Goal: Feedback & Contribution: Leave review/rating

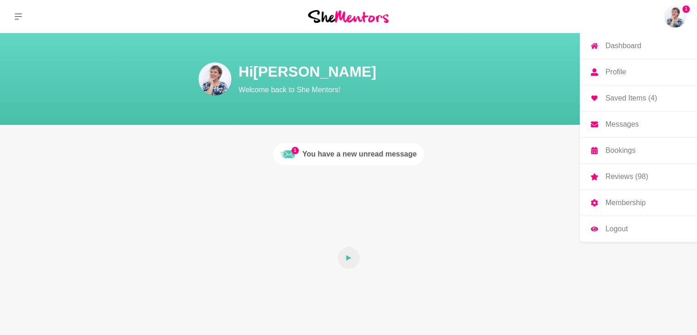
click at [622, 121] on p "Messages" at bounding box center [622, 124] width 33 height 7
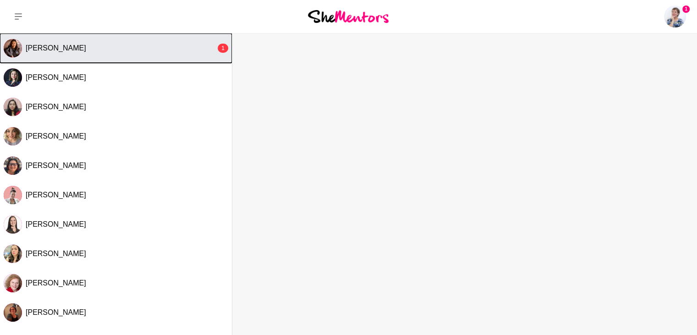
click at [40, 46] on span "[PERSON_NAME]" at bounding box center [56, 48] width 61 height 8
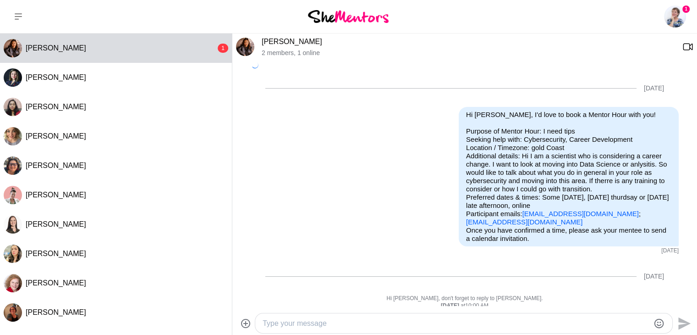
scroll to position [414, 0]
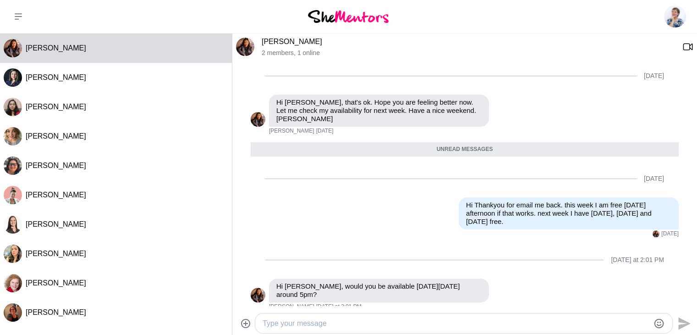
click at [319, 323] on textarea "Type your message" at bounding box center [456, 323] width 387 height 11
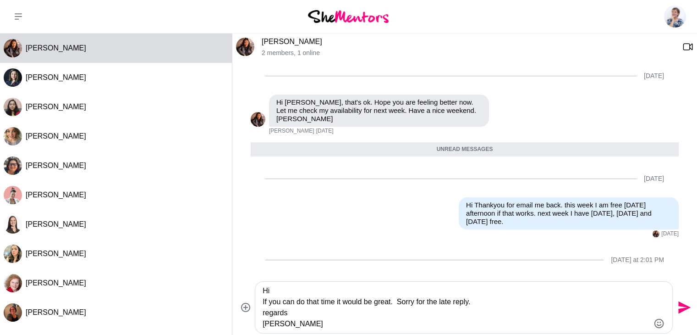
type textarea "Hi If you can do that time it would be great. Sorry for the late reply. regards…"
click at [686, 306] on icon "Send" at bounding box center [684, 307] width 12 height 12
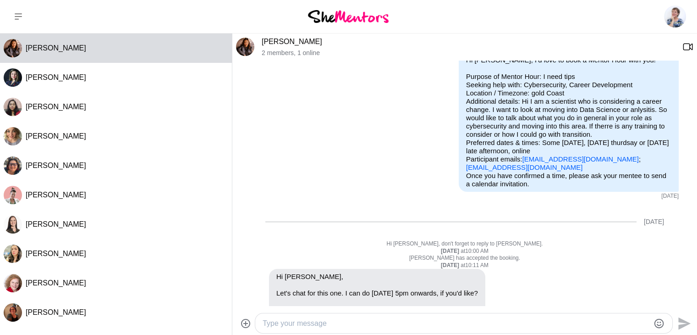
scroll to position [0, 0]
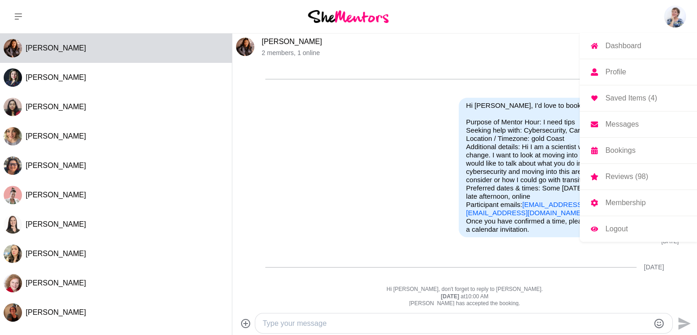
click at [677, 15] on img at bounding box center [675, 17] width 22 height 22
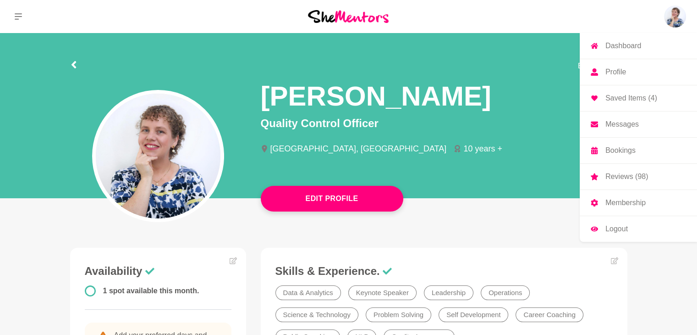
click at [613, 47] on p "Dashboard" at bounding box center [624, 45] width 36 height 7
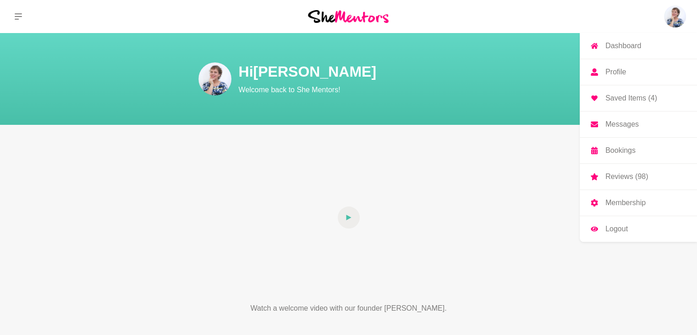
click at [616, 66] on link "Profile" at bounding box center [638, 72] width 117 height 26
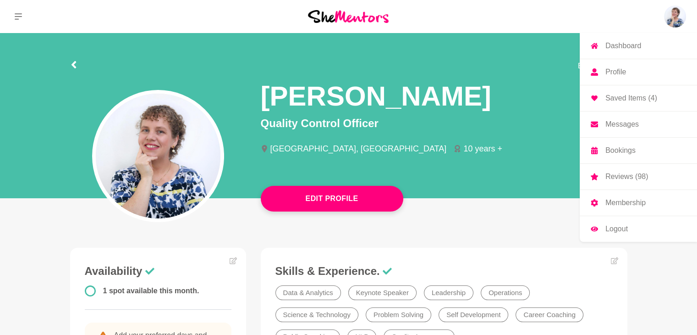
click at [625, 150] on p "Bookings" at bounding box center [621, 150] width 30 height 7
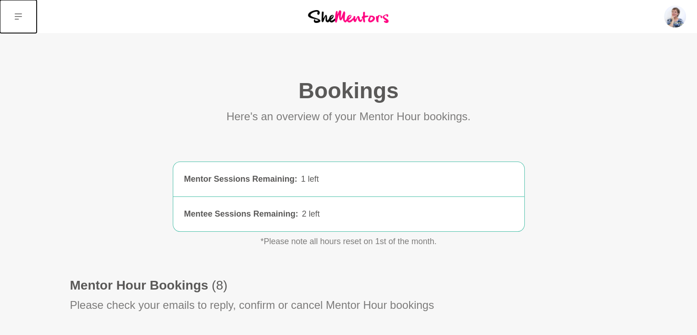
click at [23, 17] on button at bounding box center [18, 16] width 37 height 33
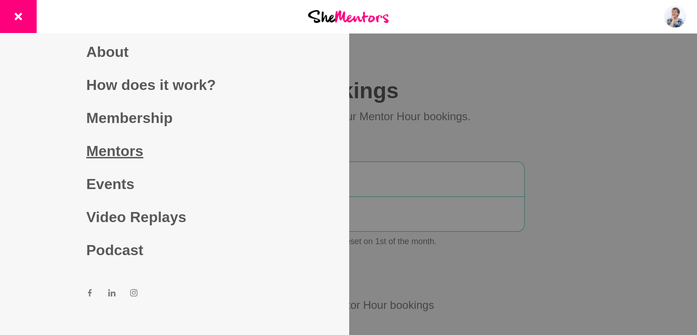
click at [127, 147] on link "Mentors" at bounding box center [174, 150] width 176 height 33
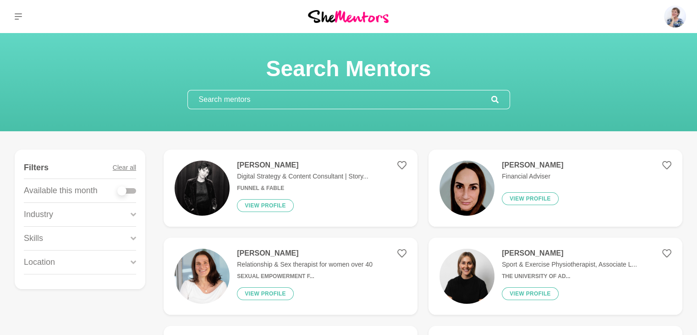
click at [135, 191] on div at bounding box center [127, 191] width 18 height 6
checkbox input "true"
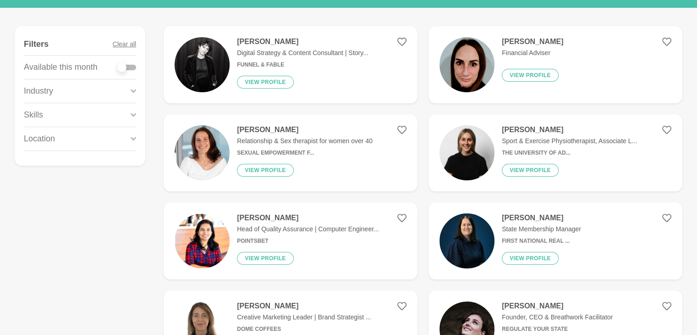
scroll to position [183, 0]
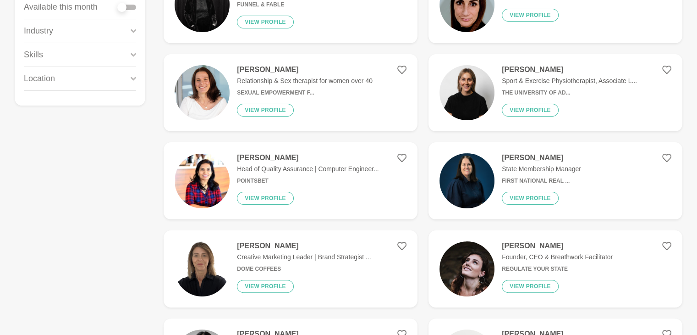
click at [207, 175] on img at bounding box center [202, 180] width 55 height 55
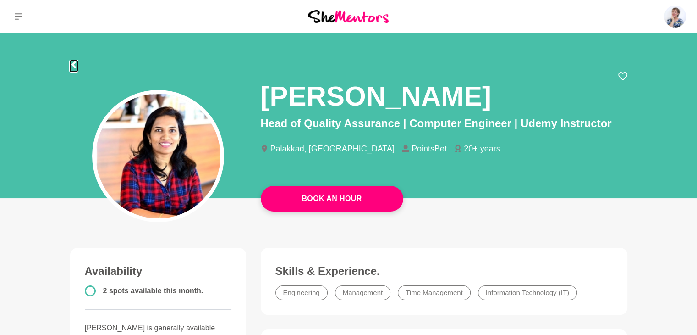
click at [75, 65] on icon at bounding box center [73, 64] width 7 height 7
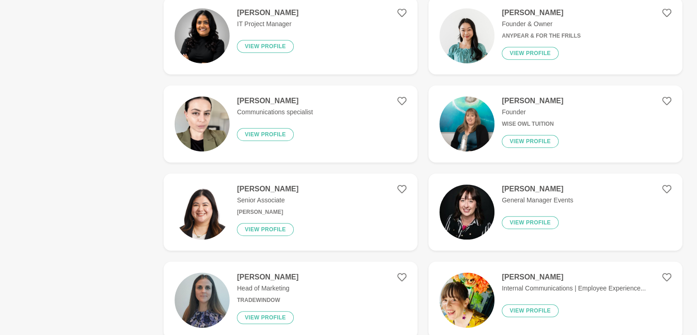
scroll to position [550, 0]
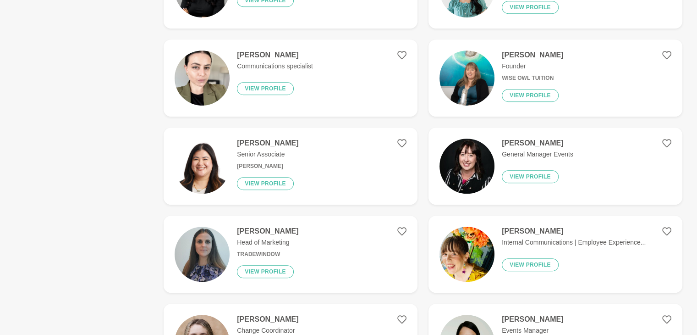
click at [247, 157] on p "Senior Associate" at bounding box center [267, 154] width 61 height 10
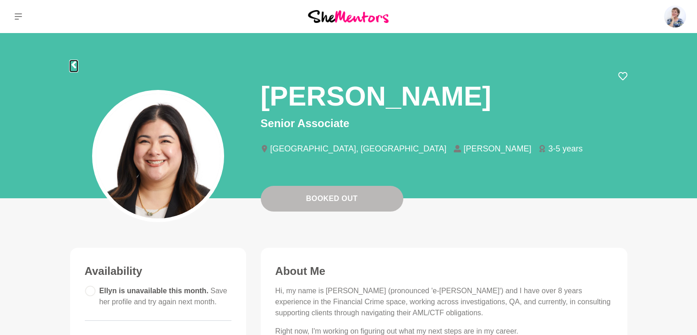
click at [75, 63] on icon at bounding box center [73, 64] width 7 height 7
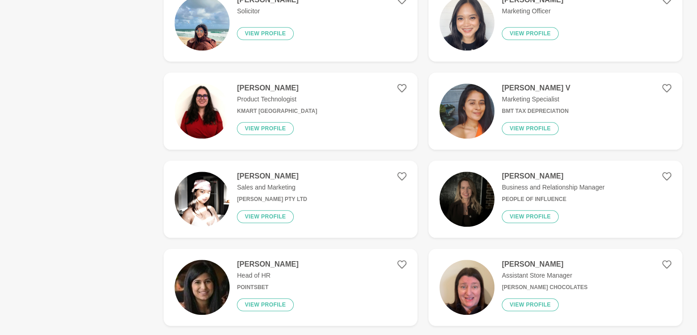
scroll to position [963, 0]
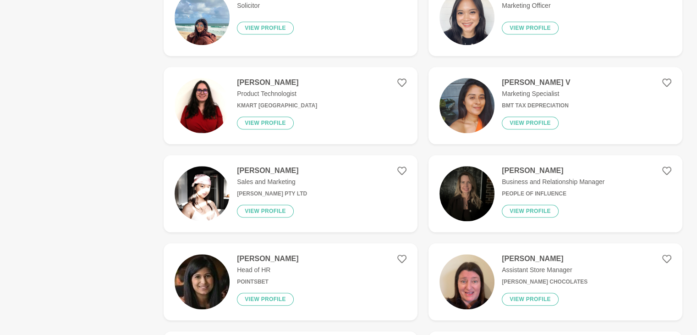
click at [236, 93] on div "[PERSON_NAME] Product Technologist Kmart [GEOGRAPHIC_DATA] View profile" at bounding box center [274, 105] width 88 height 55
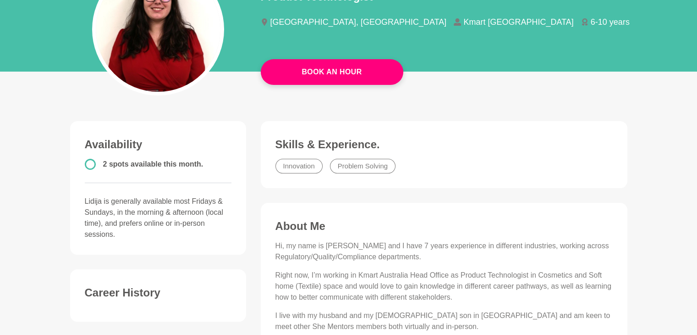
scroll to position [183, 0]
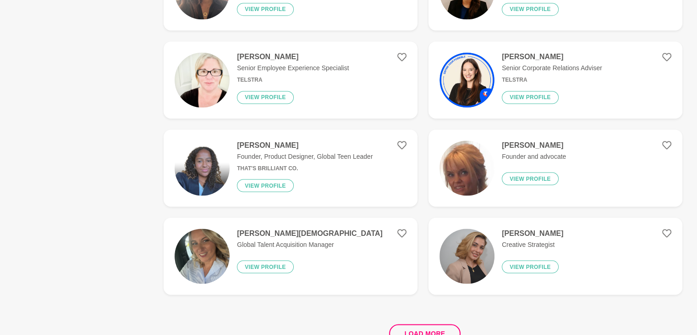
scroll to position [1650, 0]
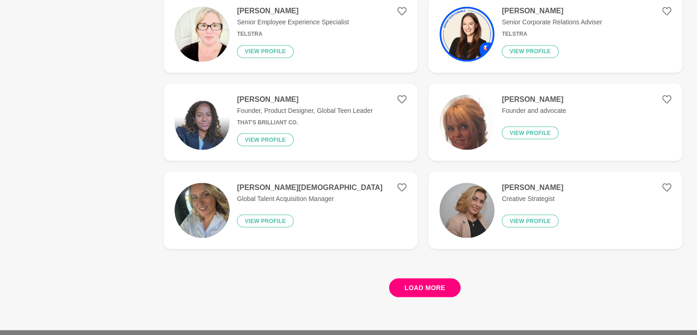
click at [425, 286] on button "Load more" at bounding box center [425, 287] width 72 height 19
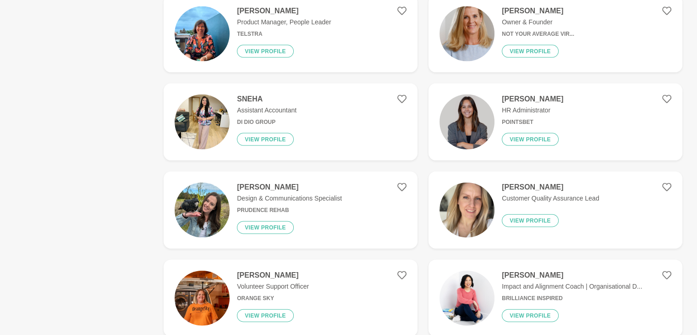
scroll to position [2017, 0]
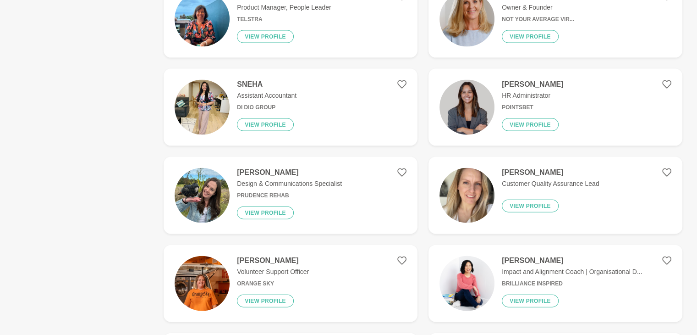
click at [526, 186] on p "Customer Quality Assurance Lead" at bounding box center [550, 184] width 97 height 10
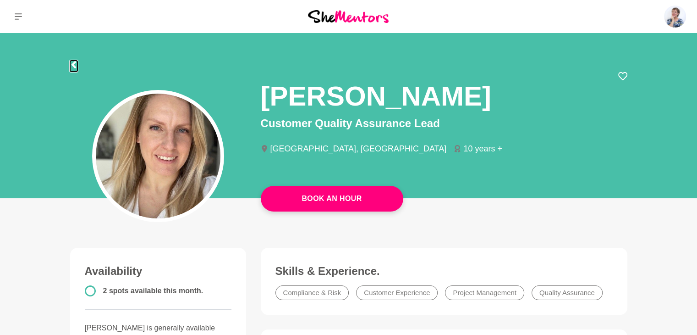
click at [73, 66] on icon at bounding box center [73, 64] width 5 height 7
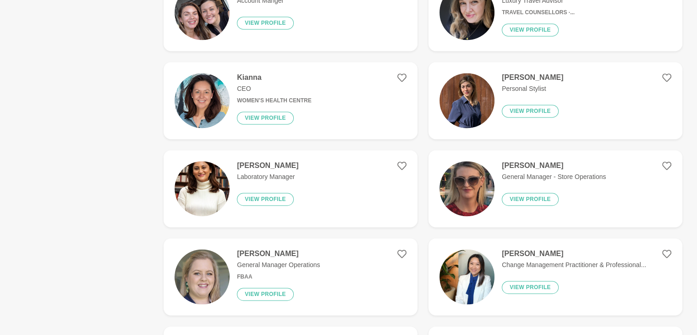
scroll to position [1375, 0]
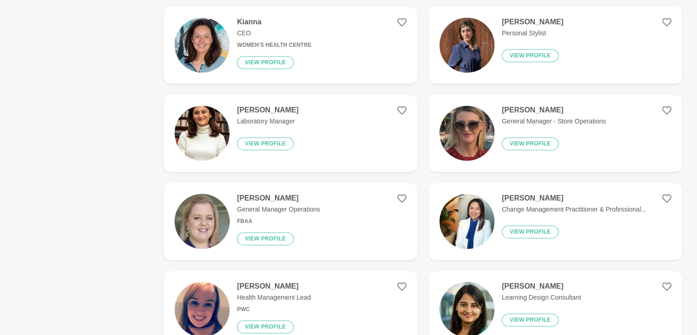
click at [208, 129] on img at bounding box center [202, 132] width 55 height 55
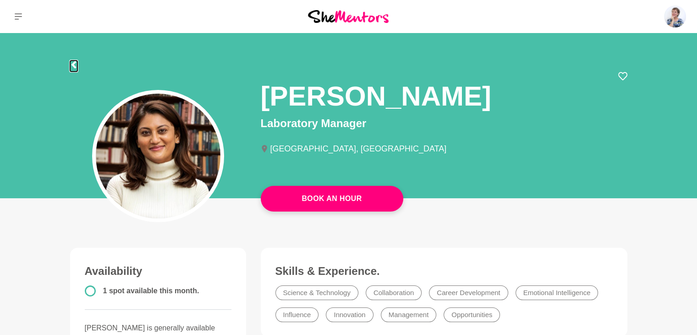
click at [73, 66] on icon at bounding box center [73, 64] width 5 height 7
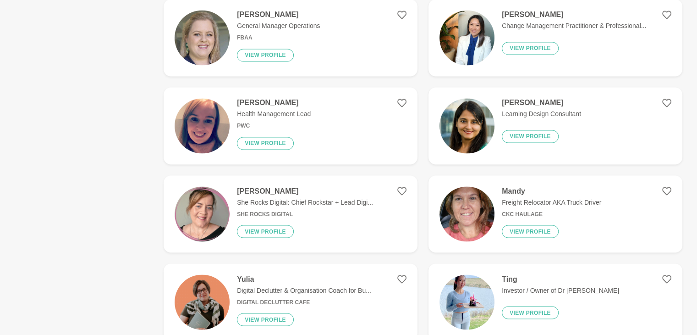
scroll to position [1650, 0]
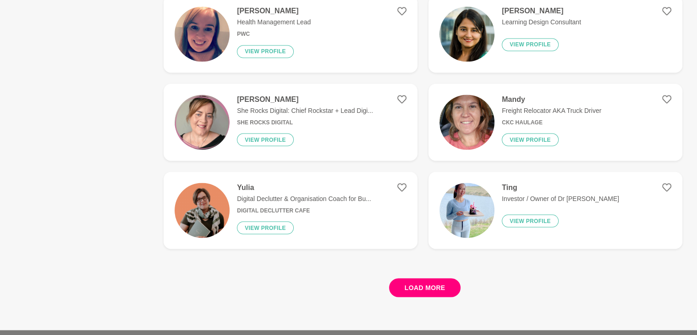
click at [439, 285] on button "Load more" at bounding box center [425, 287] width 72 height 19
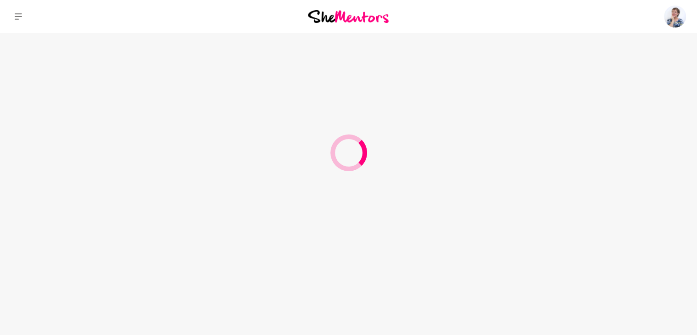
scroll to position [0, 0]
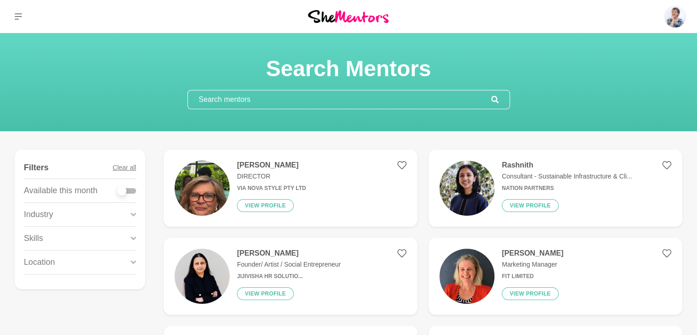
click at [131, 189] on div at bounding box center [127, 191] width 18 height 6
checkbox input "true"
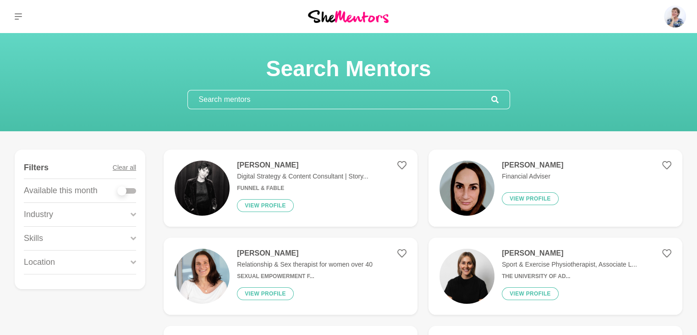
click at [207, 185] on img at bounding box center [202, 187] width 55 height 55
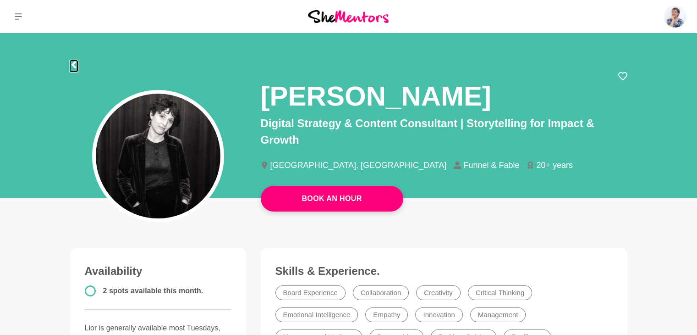
click at [72, 66] on icon at bounding box center [73, 64] width 5 height 7
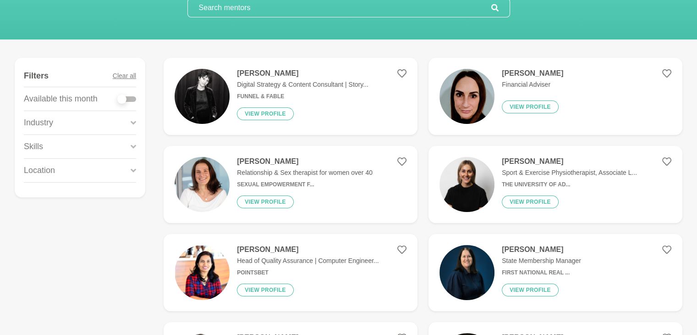
scroll to position [138, 0]
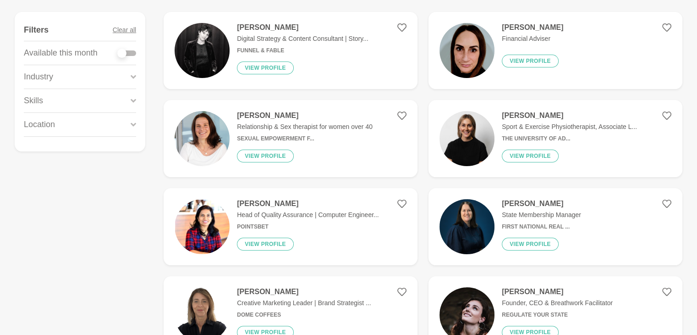
click at [253, 216] on p "Head of Quality Assurance | Computer Engineer..." at bounding box center [308, 215] width 142 height 10
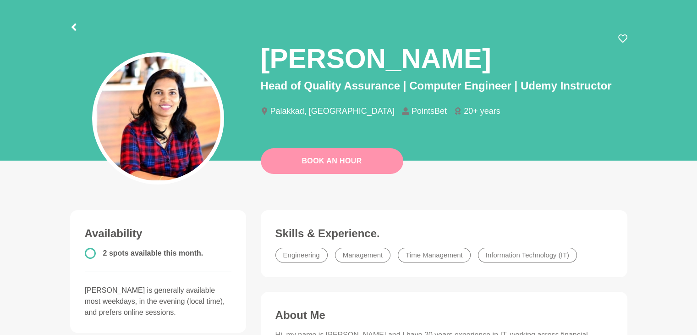
scroll to position [92, 0]
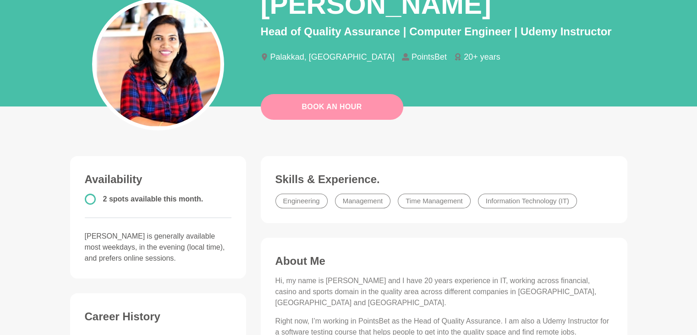
click at [329, 105] on link "Book An Hour" at bounding box center [332, 107] width 143 height 26
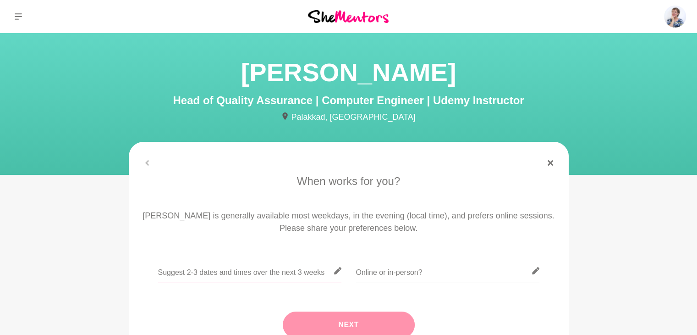
click at [277, 276] on input "text" at bounding box center [249, 270] width 183 height 22
type input "E"
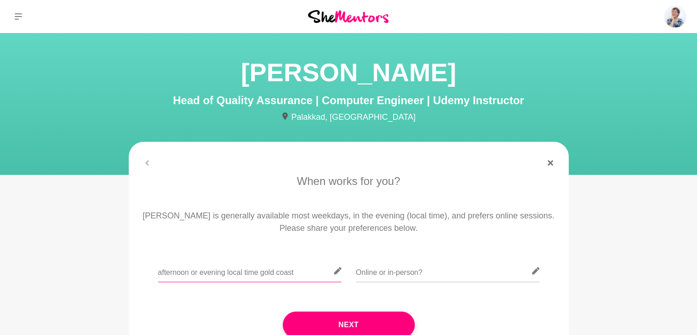
type input "afternoon or evening local time gold coast"
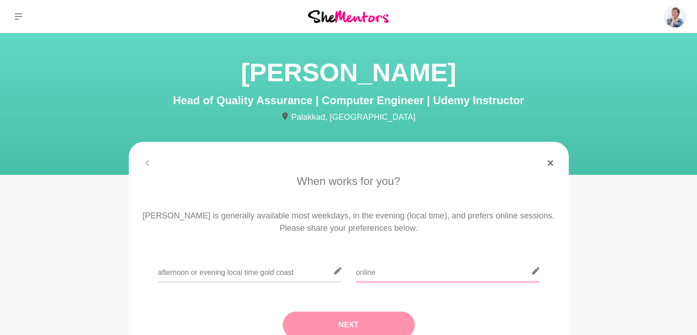
type input "online"
click at [391, 325] on button "Next" at bounding box center [349, 324] width 132 height 27
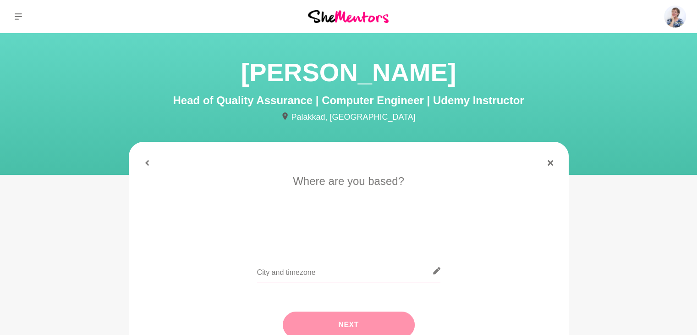
click at [334, 279] on input "text" at bounding box center [348, 270] width 183 height 22
type input "G"
type input "[GEOGRAPHIC_DATA] [GEOGRAPHIC_DATA]"
click at [353, 321] on button "Next" at bounding box center [349, 324] width 132 height 27
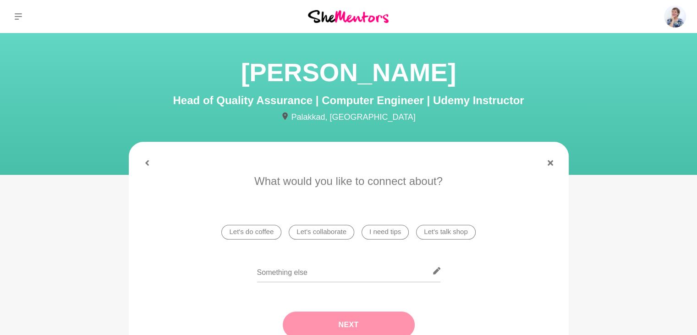
click at [380, 231] on li "I need tips" at bounding box center [385, 232] width 47 height 15
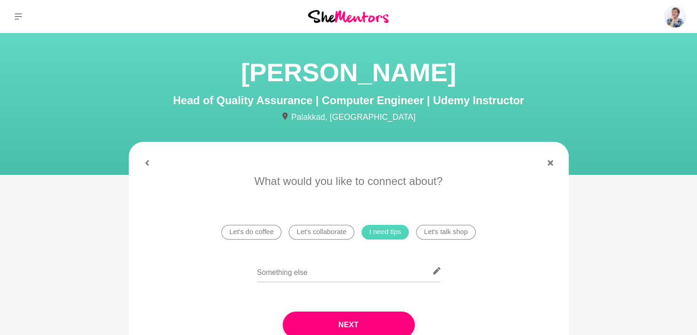
click at [447, 231] on li "Let's talk shop" at bounding box center [445, 232] width 59 height 15
click at [321, 276] on input "text" at bounding box center [348, 270] width 183 height 22
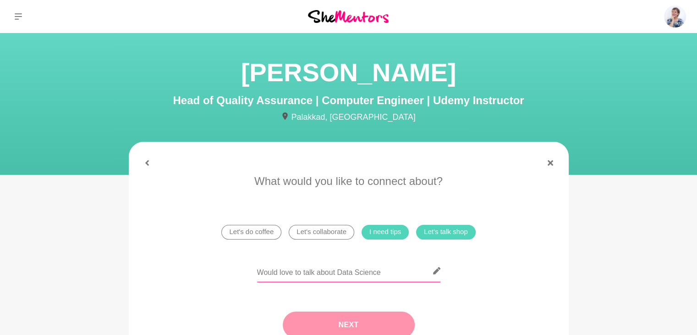
type input "Would love to talk about Data Science"
click at [350, 325] on button "Next" at bounding box center [349, 324] width 132 height 27
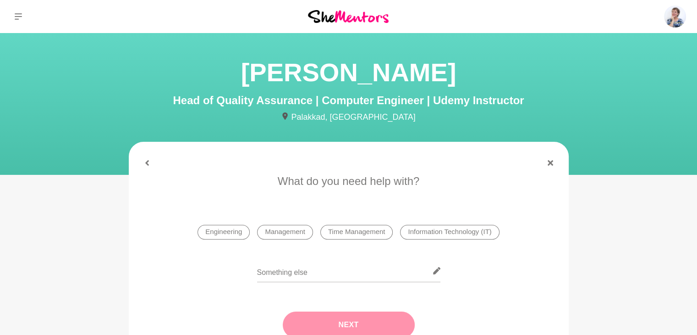
click at [464, 225] on li "Information Technology (IT)" at bounding box center [449, 232] width 99 height 15
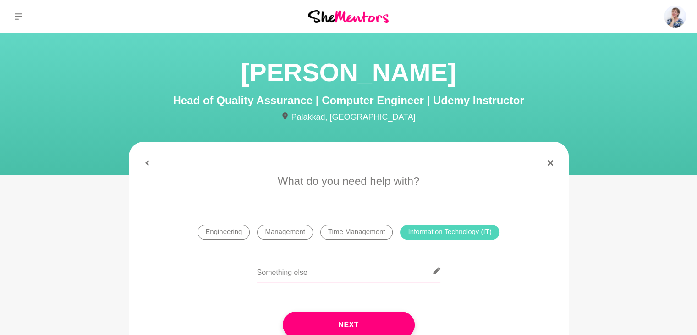
click at [302, 271] on input "text" at bounding box center [348, 270] width 183 height 22
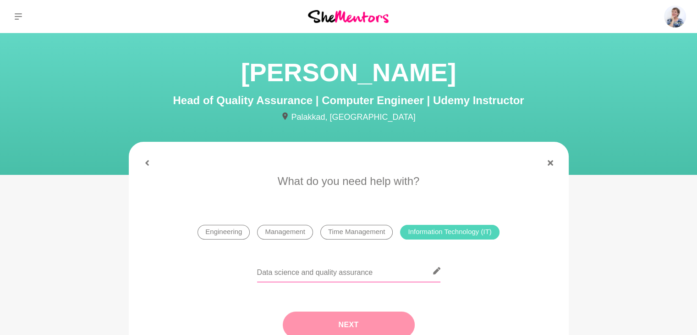
type input "Data science and quality assurance"
click at [354, 325] on button "Next" at bounding box center [349, 324] width 132 height 27
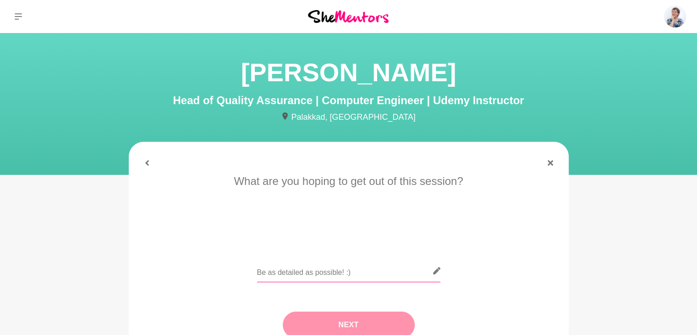
click at [275, 272] on input "text" at bounding box center [348, 270] width 183 height 22
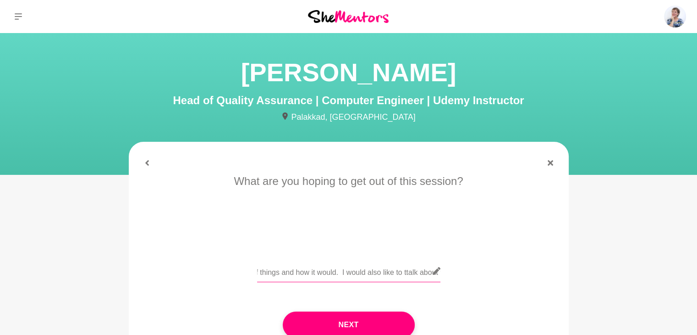
scroll to position [0, 512]
click at [397, 271] on input "Hi I have a back ground in Science Quality Assurance and have an interest in mo…" at bounding box center [348, 270] width 183 height 22
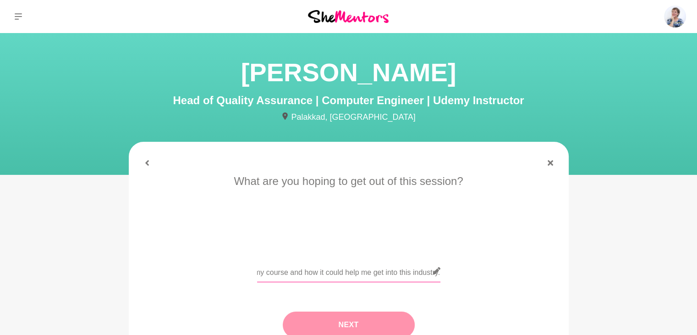
type input "Hi I have a back ground in Science Quality Assurance and have an interest in mo…"
click at [374, 320] on button "Next" at bounding box center [349, 324] width 132 height 27
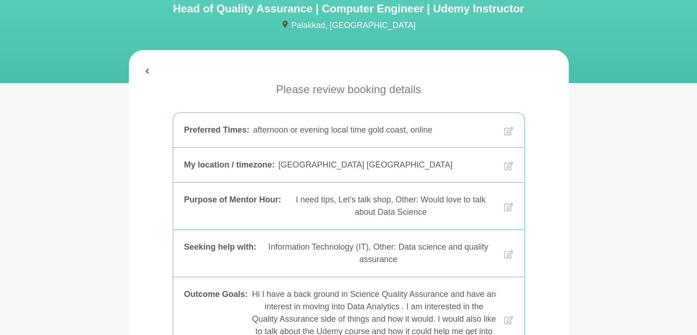
scroll to position [275, 0]
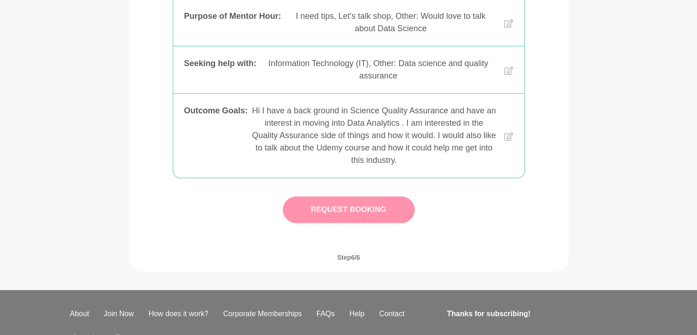
click at [353, 212] on button "Request Booking" at bounding box center [349, 209] width 132 height 27
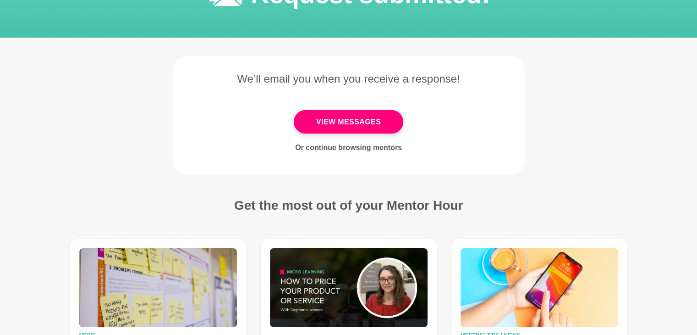
scroll to position [92, 0]
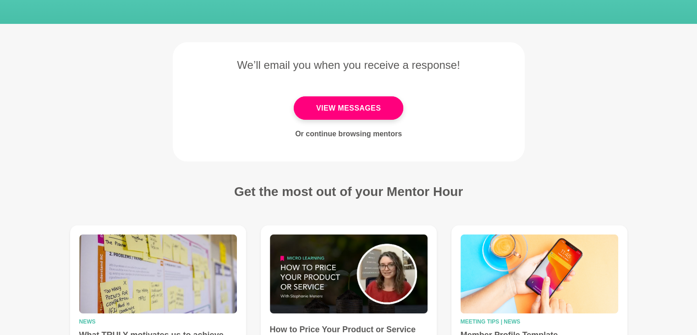
click at [357, 136] on link "Or continue browsing mentors" at bounding box center [348, 134] width 107 height 8
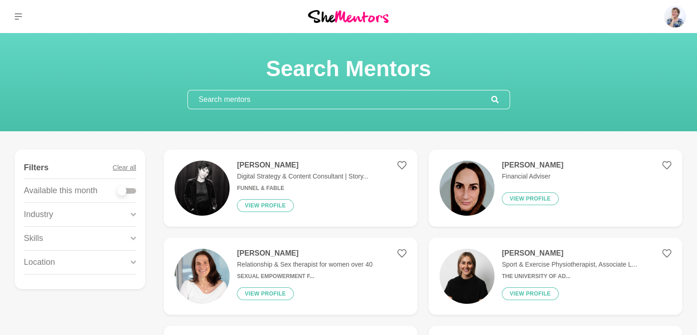
click at [131, 189] on div at bounding box center [127, 191] width 18 height 6
checkbox input "true"
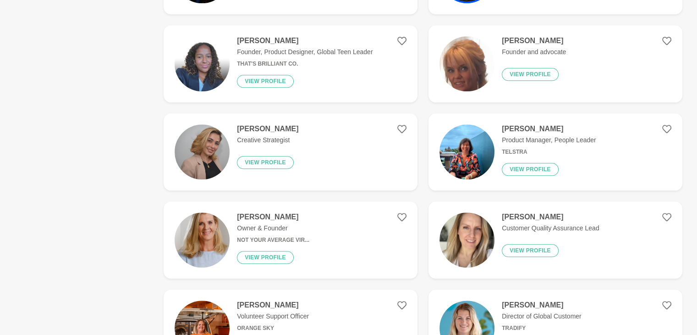
scroll to position [1008, 0]
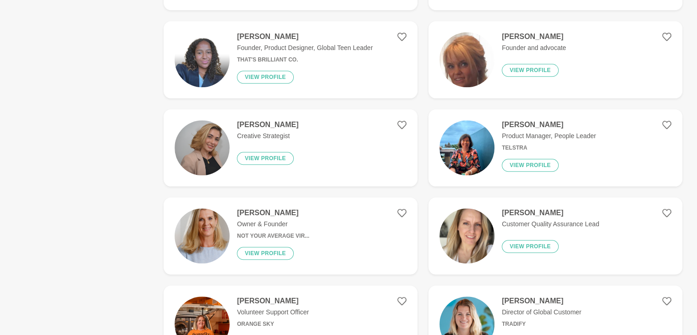
click at [473, 239] on img at bounding box center [467, 235] width 55 height 55
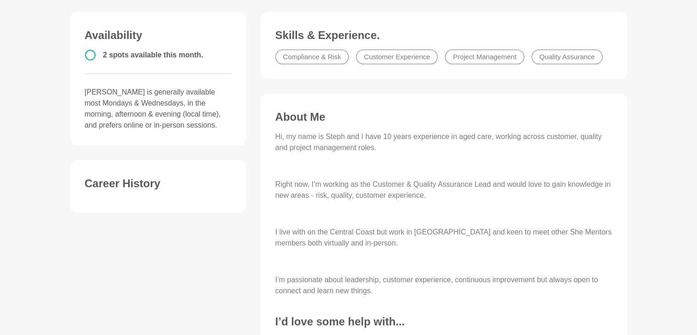
scroll to position [275, 0]
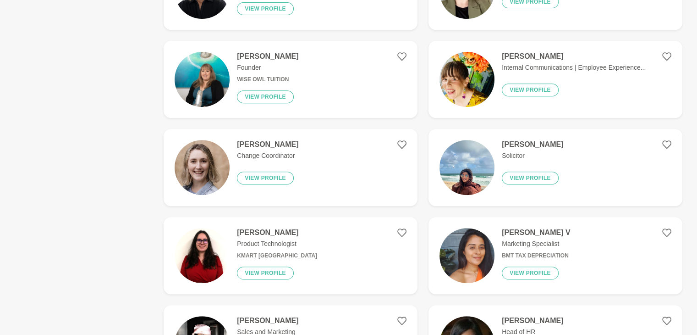
scroll to position [413, 0]
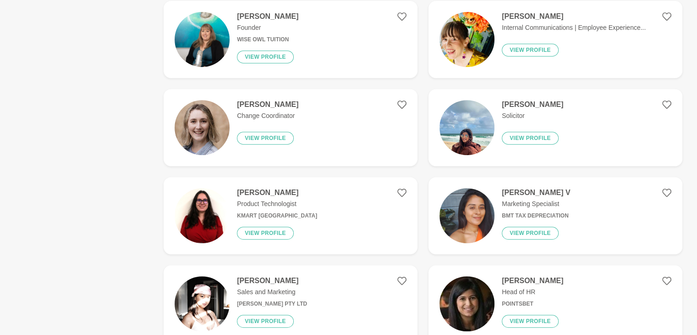
click at [259, 205] on p "Product Technologist" at bounding box center [277, 204] width 80 height 10
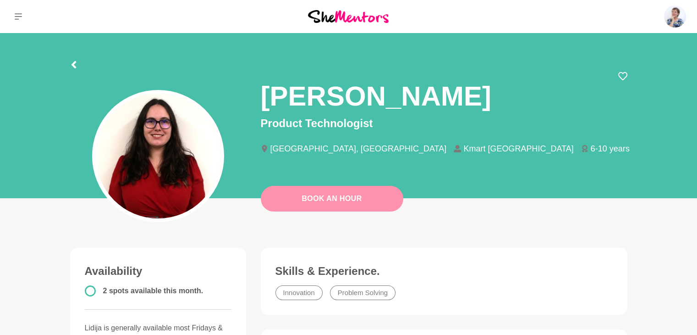
click at [304, 199] on link "Book An Hour" at bounding box center [332, 199] width 143 height 26
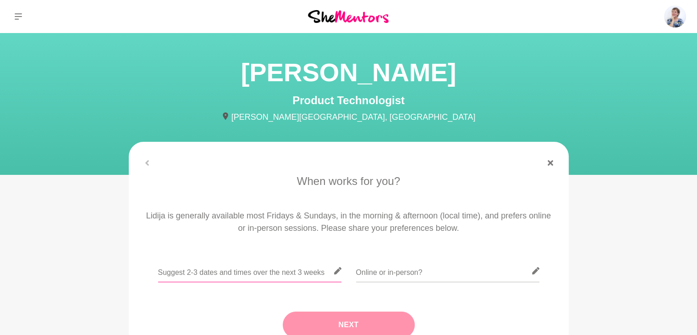
click at [243, 268] on input "text" at bounding box center [249, 270] width 183 height 22
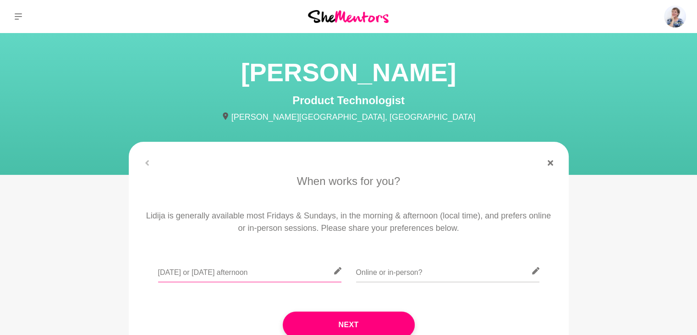
type input "[DATE] or [DATE] afternoon"
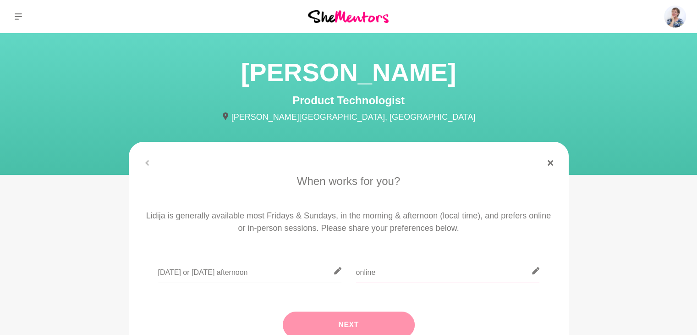
type input "online"
click at [358, 321] on button "Next" at bounding box center [349, 324] width 132 height 27
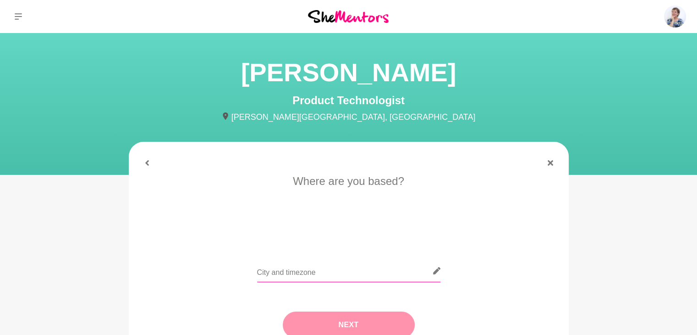
click at [325, 273] on input "text" at bounding box center [348, 270] width 183 height 22
type input "[GEOGRAPHIC_DATA]"
click at [340, 314] on button "Next" at bounding box center [349, 324] width 132 height 27
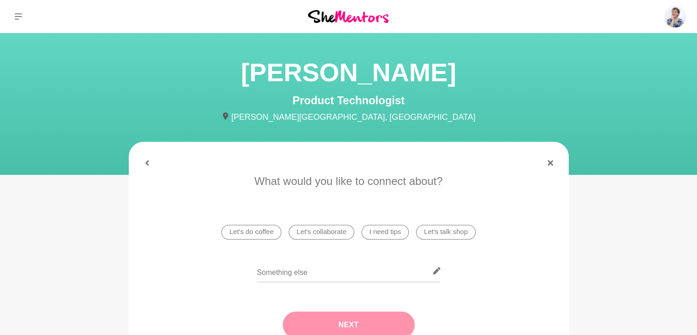
click at [445, 231] on li "Let's talk shop" at bounding box center [445, 232] width 59 height 15
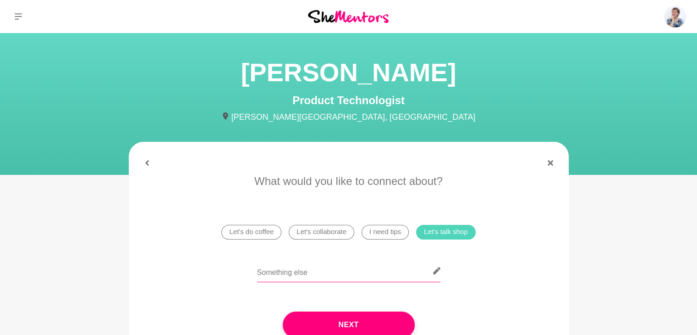
click at [294, 277] on input "text" at bounding box center [348, 270] width 183 height 22
type input "W"
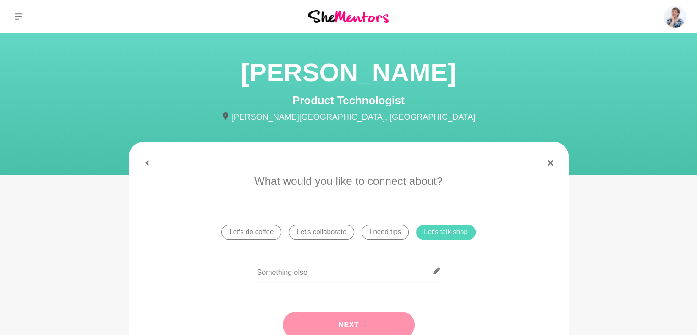
click at [342, 317] on button "Next" at bounding box center [349, 324] width 132 height 27
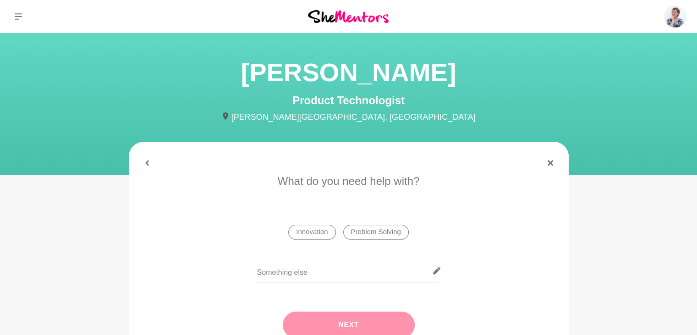
click at [319, 279] on input "text" at bounding box center [348, 270] width 183 height 22
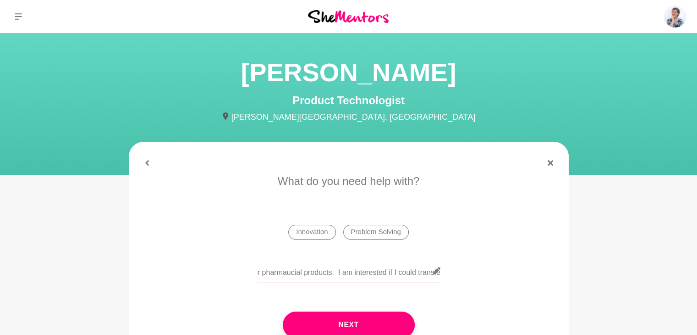
scroll to position [0, 112]
drag, startPoint x: 304, startPoint y: 275, endPoint x: 297, endPoint y: 276, distance: 7.8
click at [297, 276] on input "I would in Quality in the scienct field for pharmaucial products. I am interest…" at bounding box center [348, 270] width 183 height 22
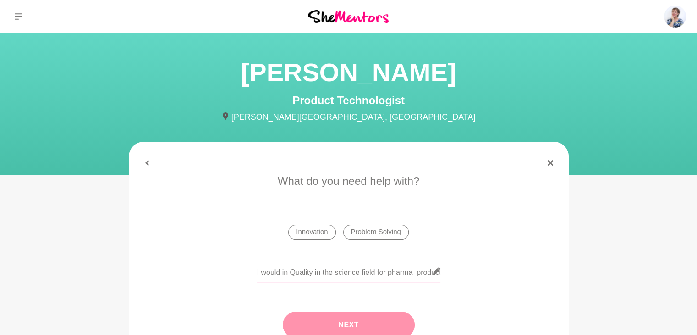
type input "I would in Quality in the science field for pharma products. I am interested if…"
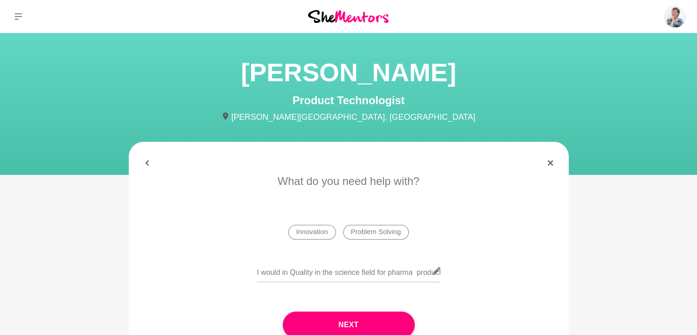
click at [364, 322] on button "Next" at bounding box center [349, 324] width 132 height 27
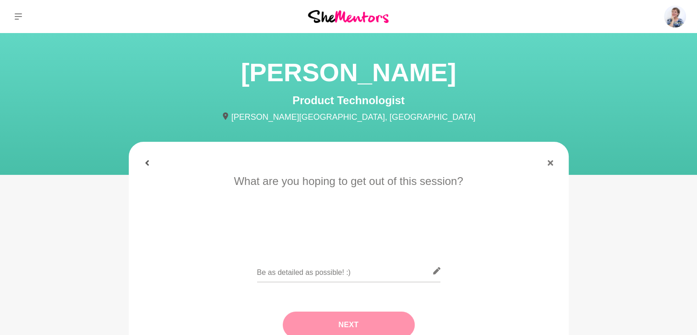
click at [148, 161] on icon at bounding box center [147, 163] width 4 height 6
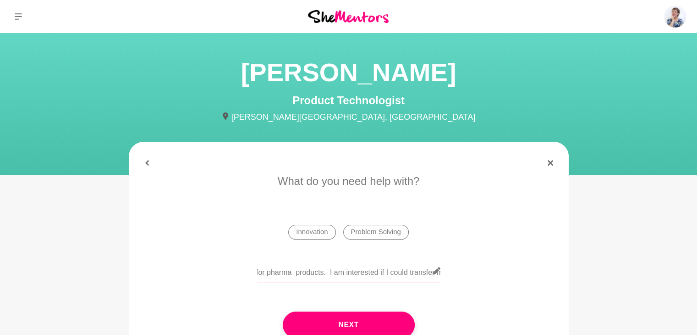
scroll to position [0, 770]
drag, startPoint x: 257, startPoint y: 270, endPoint x: 658, endPoint y: 294, distance: 401.8
click at [658, 294] on main "[PERSON_NAME] Product Technologist [PERSON_NAME][GEOGRAPHIC_DATA], [GEOGRAPHIC_…" at bounding box center [348, 222] width 697 height 379
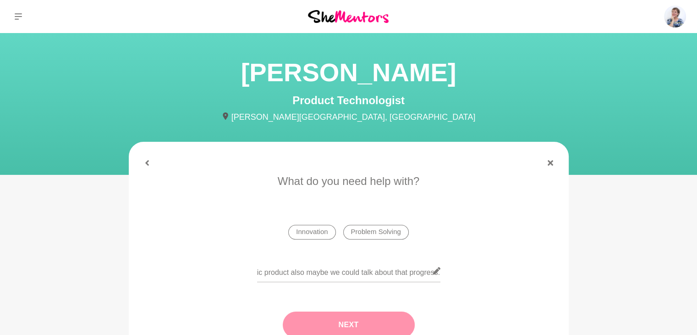
click at [365, 326] on button "Next" at bounding box center [349, 324] width 132 height 27
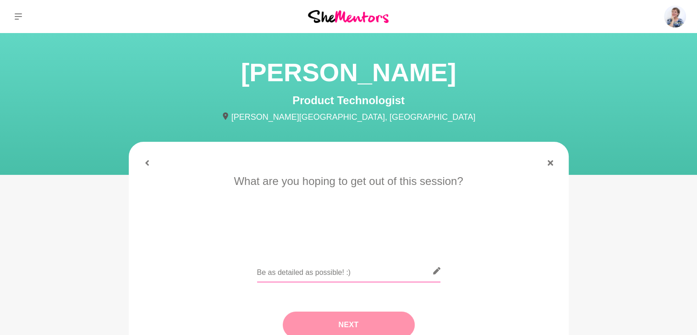
click at [362, 270] on input "text" at bounding box center [348, 270] width 183 height 22
paste input "I would in Quality in the science field for pharma products. I am interested if…"
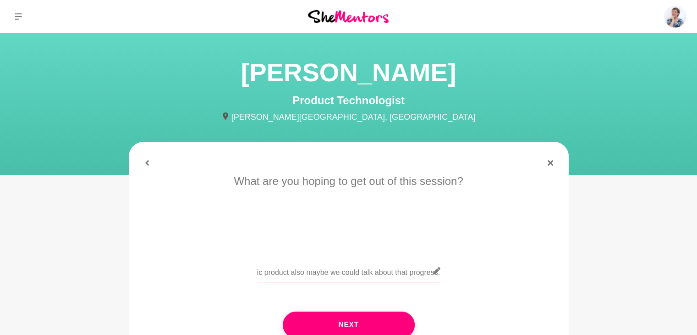
type input "I would in Quality in the science field for pharma products. I am interested if…"
click at [146, 166] on figure "When works for you? Lidija is generally available most Fridays & Sundays, in th…" at bounding box center [349, 268] width 440 height 252
click at [147, 163] on icon at bounding box center [147, 163] width 6 height 6
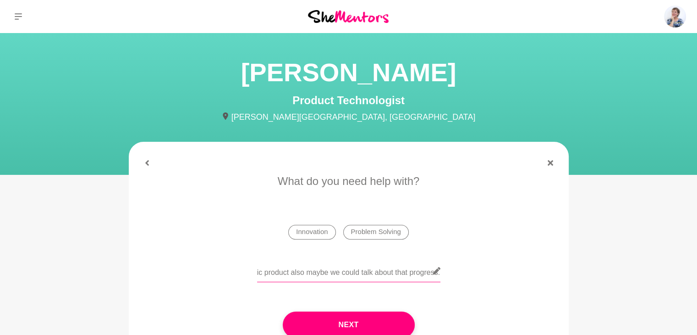
drag, startPoint x: 257, startPoint y: 272, endPoint x: 598, endPoint y: 312, distance: 343.4
click at [598, 312] on main "[PERSON_NAME] Product Technologist [PERSON_NAME][GEOGRAPHIC_DATA], [GEOGRAPHIC_…" at bounding box center [348, 222] width 697 height 379
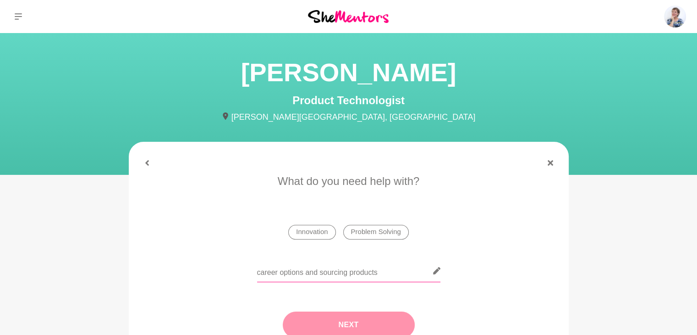
type input "career options and sourcing products"
click at [360, 327] on button "Next" at bounding box center [349, 324] width 132 height 27
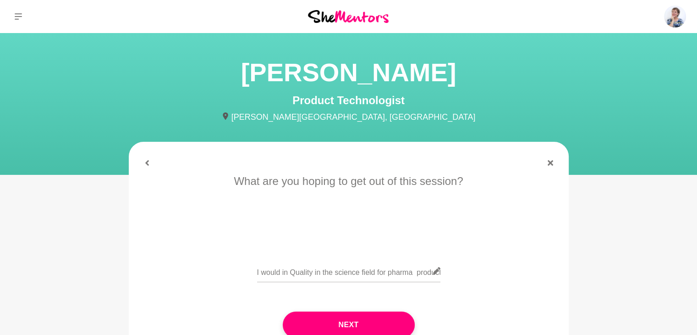
click at [360, 327] on button "Next" at bounding box center [349, 324] width 132 height 27
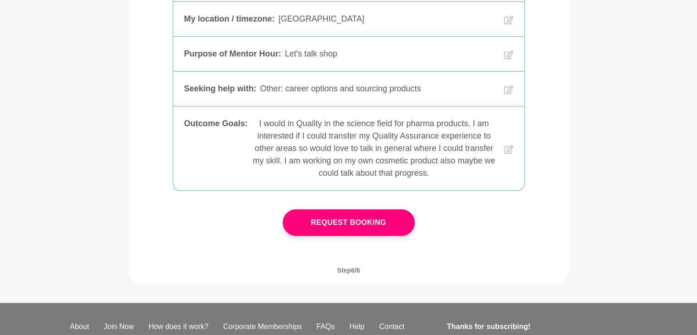
scroll to position [315, 0]
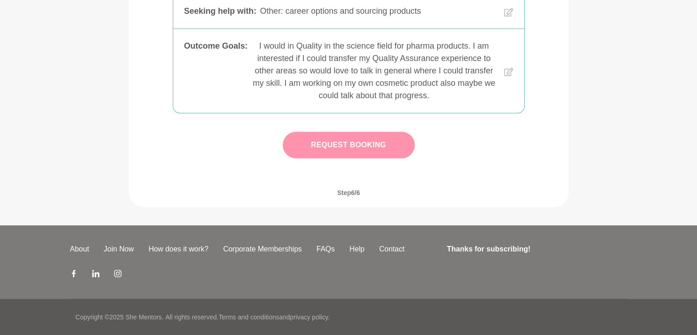
click at [343, 140] on button "Request Booking" at bounding box center [349, 145] width 132 height 27
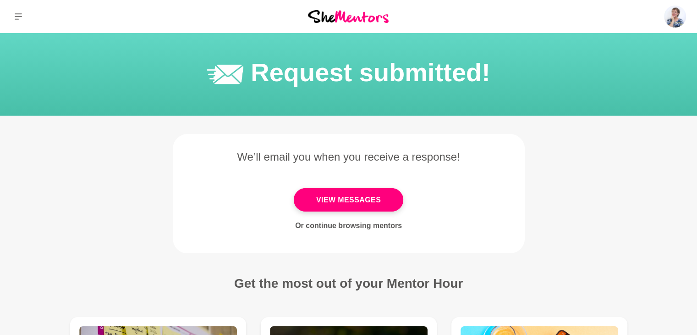
click at [362, 228] on link "Or continue browsing mentors" at bounding box center [348, 225] width 107 height 8
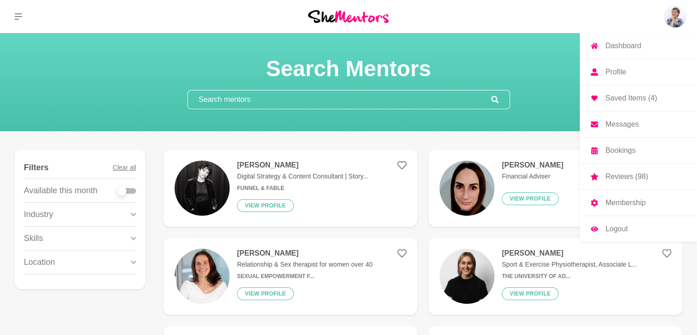
click at [626, 153] on p "Bookings" at bounding box center [621, 150] width 30 height 7
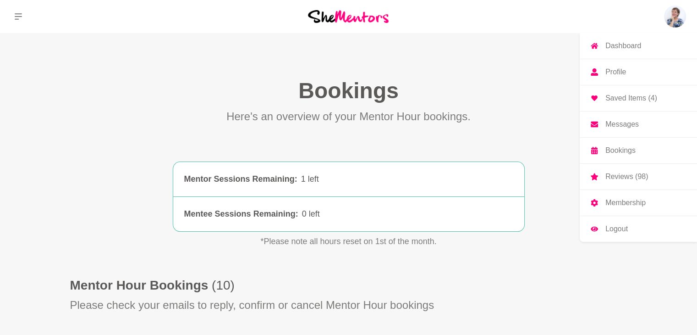
click at [628, 179] on p "Reviews (98)" at bounding box center [627, 176] width 43 height 7
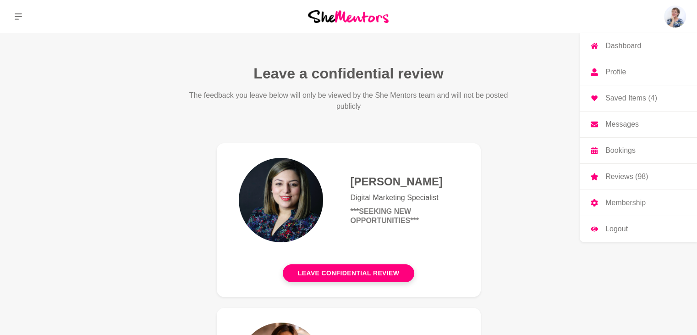
click at [629, 125] on p "Messages" at bounding box center [622, 124] width 33 height 7
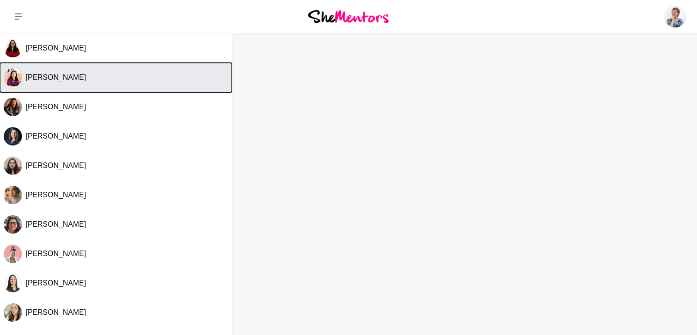
click at [51, 80] on span "[PERSON_NAME]" at bounding box center [56, 77] width 61 height 8
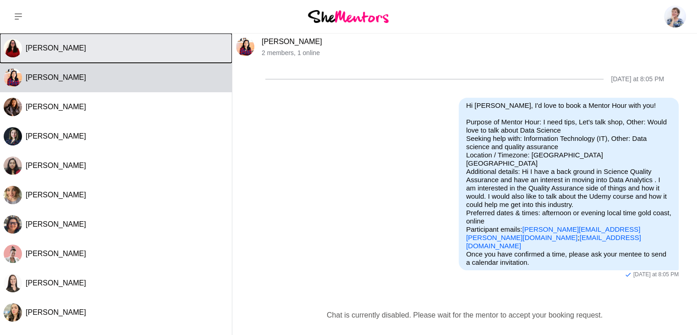
click at [61, 50] on span "[PERSON_NAME]" at bounding box center [56, 48] width 61 height 8
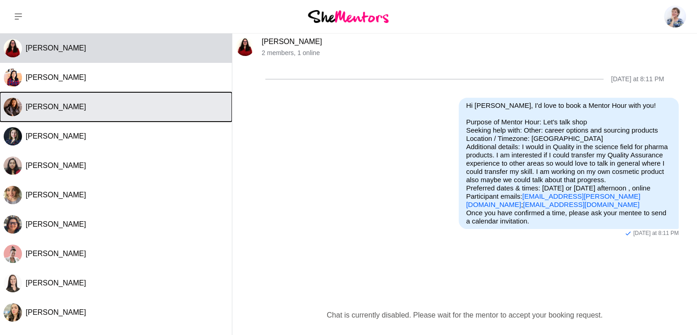
click at [44, 108] on span "[PERSON_NAME]" at bounding box center [56, 107] width 61 height 8
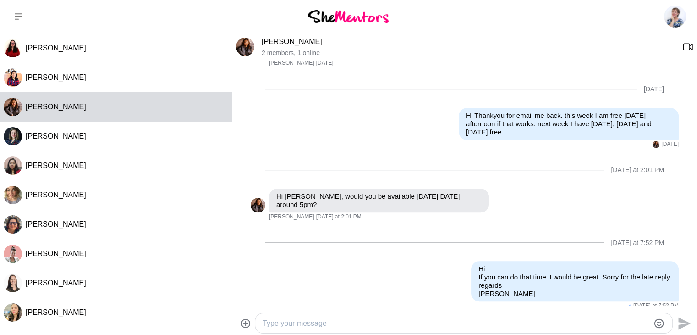
scroll to position [482, 0]
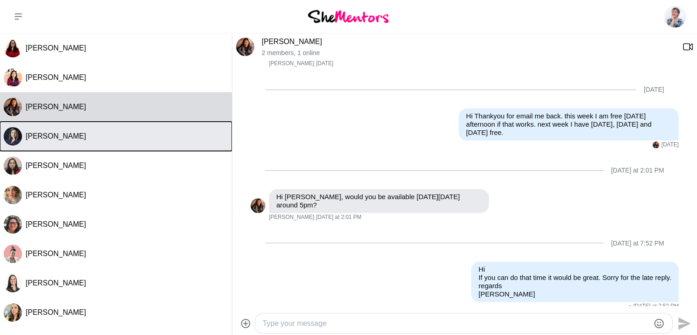
click at [54, 138] on span "[PERSON_NAME]" at bounding box center [56, 136] width 61 height 8
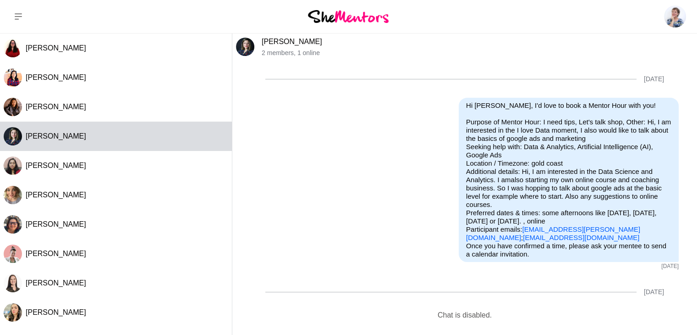
scroll to position [79, 0]
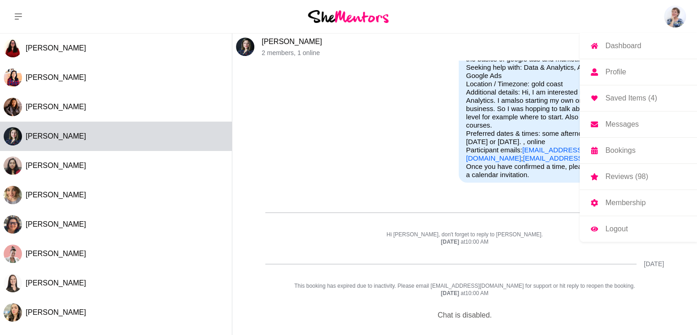
click at [631, 175] on p "Reviews (98)" at bounding box center [627, 176] width 43 height 7
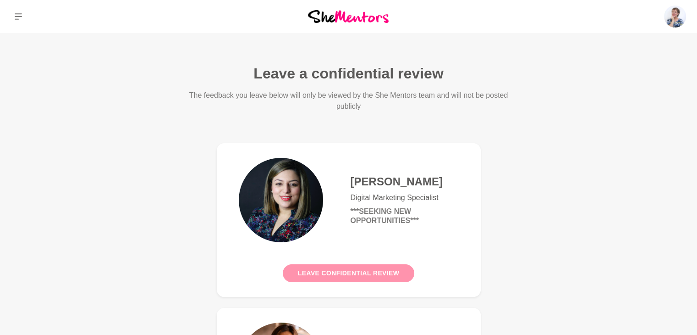
click at [308, 272] on button "Leave confidential review" at bounding box center [349, 273] width 132 height 18
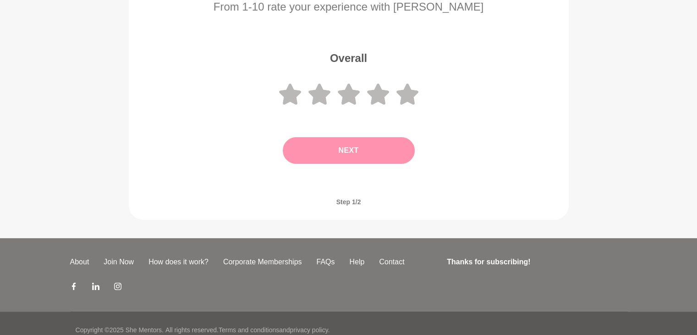
scroll to position [138, 0]
click at [286, 95] on icon at bounding box center [290, 93] width 22 height 21
click at [355, 156] on button "Next" at bounding box center [349, 150] width 132 height 27
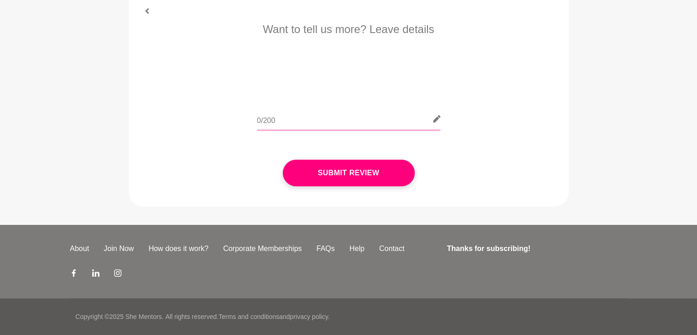
click at [281, 121] on input "text" at bounding box center [348, 119] width 183 height 22
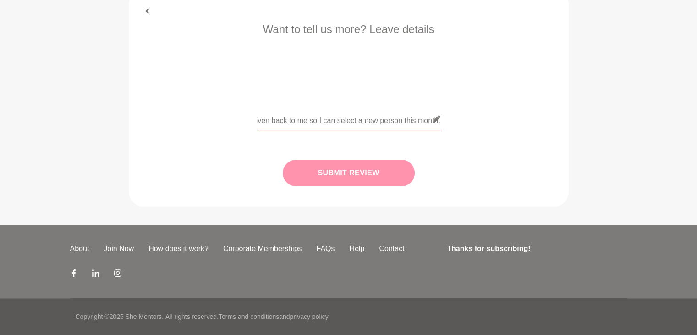
type input "Did not make contact with me for my shementors catchup. Would like to ask for m…"
click at [342, 172] on button "Submit Review" at bounding box center [349, 173] width 132 height 27
